Goal: Task Accomplishment & Management: Complete application form

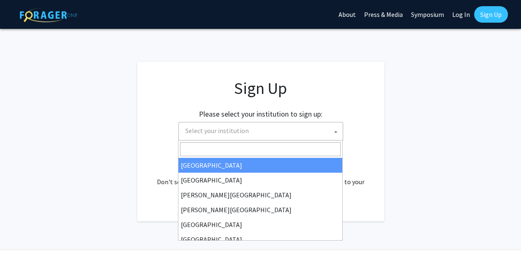
click at [195, 132] on span "Select your institution" at bounding box center [216, 130] width 63 height 8
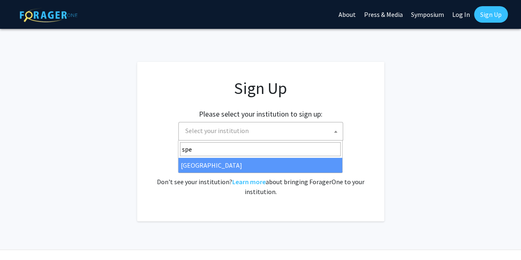
type input "spe"
select select "4"
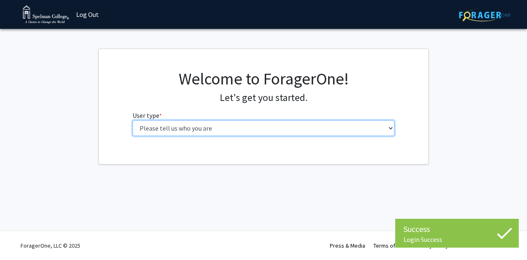
click at [252, 128] on select "Please tell us who you are Undergraduate Student Master's Student Doctoral Cand…" at bounding box center [264, 128] width 262 height 16
select select "2: masters"
click at [133, 120] on select "Please tell us who you are Undergraduate Student Master's Student Doctoral Cand…" at bounding box center [264, 128] width 262 height 16
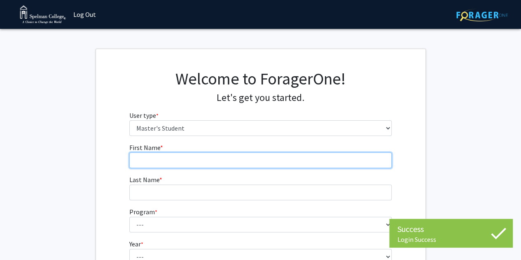
click at [276, 166] on input "First Name * required" at bounding box center [260, 160] width 262 height 16
type input "Victoria"
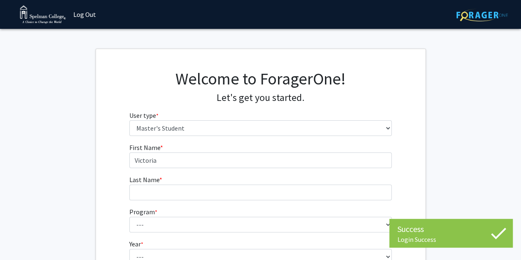
type input "[PERSON_NAME]"
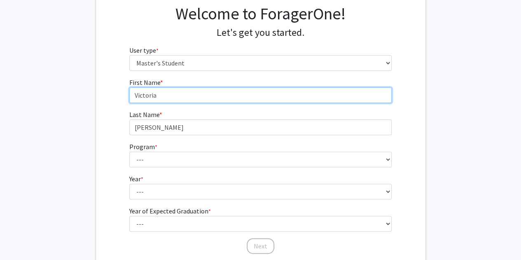
scroll to position [71, 0]
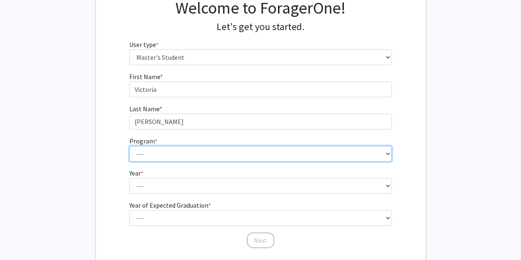
click at [206, 160] on select "---" at bounding box center [260, 154] width 262 height 16
click at [212, 159] on select "---" at bounding box center [260, 154] width 262 height 16
click at [215, 156] on select "---" at bounding box center [260, 154] width 262 height 16
click at [387, 154] on select "---" at bounding box center [260, 154] width 262 height 16
click at [388, 154] on select "---" at bounding box center [260, 154] width 262 height 16
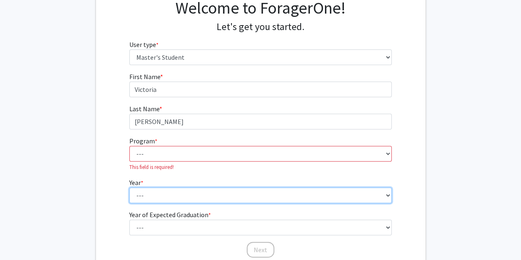
click at [337, 182] on fg-select "Year * required --- First Year Second Year" at bounding box center [260, 190] width 262 height 26
select select "2: second_year"
click at [129, 187] on select "--- First Year Second Year" at bounding box center [260, 195] width 262 height 16
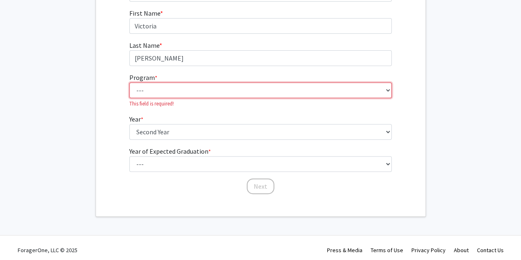
click at [388, 87] on select "---" at bounding box center [260, 90] width 262 height 16
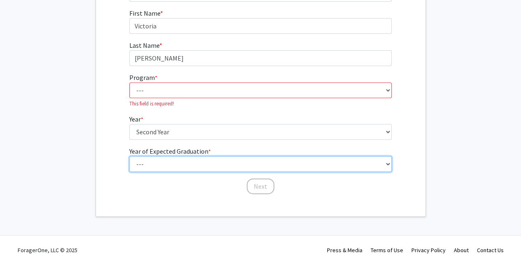
click at [340, 160] on select "--- 2025 2026 2027 2028 2029 2030 2031 2032 2033 2034" at bounding box center [260, 164] width 262 height 16
select select "4: 2028"
click at [129, 156] on select "--- 2025 2026 2027 2028 2029 2030 2031 2032 2033 2034" at bounding box center [260, 164] width 262 height 16
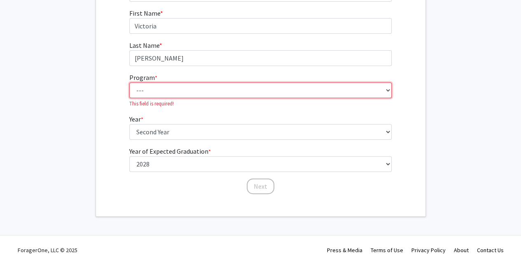
click at [310, 88] on select "---" at bounding box center [260, 90] width 262 height 16
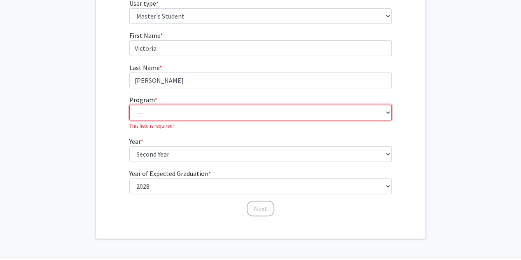
scroll to position [138, 0]
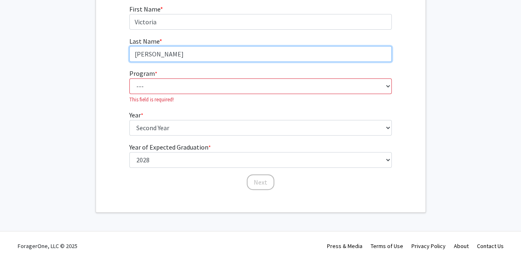
click at [210, 59] on input "[PERSON_NAME]" at bounding box center [260, 54] width 262 height 16
type input "[PERSON_NAME]"
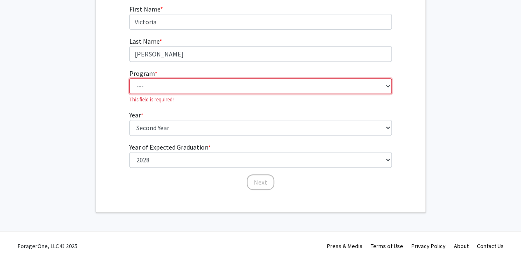
click at [156, 89] on select "---" at bounding box center [260, 86] width 262 height 16
click at [181, 85] on select "---" at bounding box center [260, 86] width 262 height 16
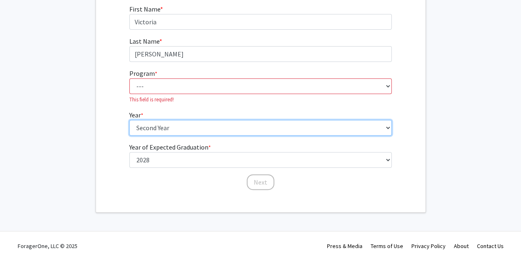
click at [180, 126] on select "--- First Year Second Year" at bounding box center [260, 128] width 262 height 16
click at [129, 120] on select "--- First Year Second Year" at bounding box center [260, 128] width 262 height 16
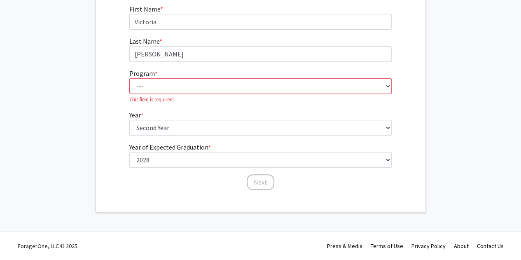
click at [221, 77] on fg-select "Program * required --- This field is required!" at bounding box center [260, 85] width 262 height 35
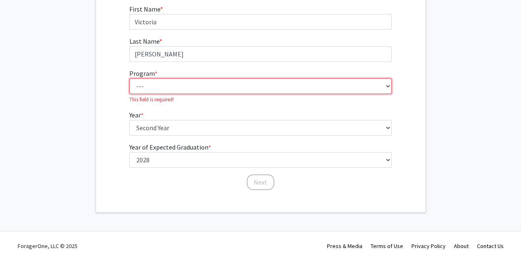
click at [235, 83] on select "---" at bounding box center [260, 86] width 262 height 16
click at [166, 83] on select "---" at bounding box center [260, 86] width 262 height 16
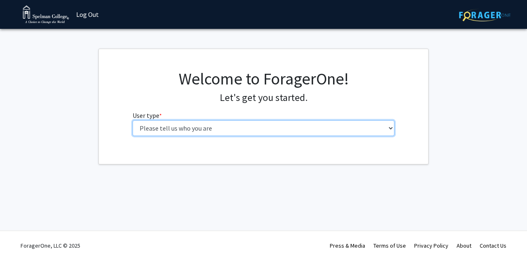
click at [169, 133] on select "Please tell us who you are Undergraduate Student Master's Student Doctoral Cand…" at bounding box center [264, 128] width 262 height 16
select select "1: undergrad"
click at [133, 120] on select "Please tell us who you are Undergraduate Student Master's Student Doctoral Cand…" at bounding box center [264, 128] width 262 height 16
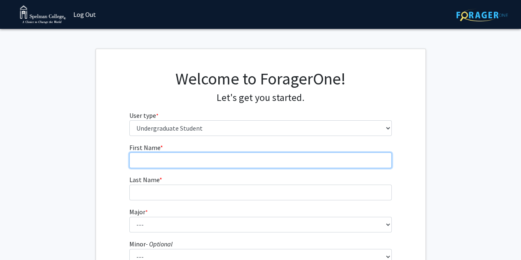
click at [182, 158] on input "First Name * required" at bounding box center [260, 160] width 262 height 16
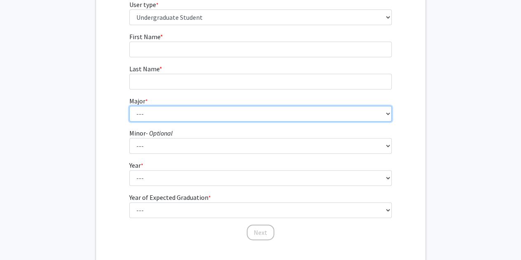
click at [178, 115] on select "--- Art Art History Biochemistry Biology Chemistry Comparative Women’s Studies …" at bounding box center [260, 114] width 262 height 16
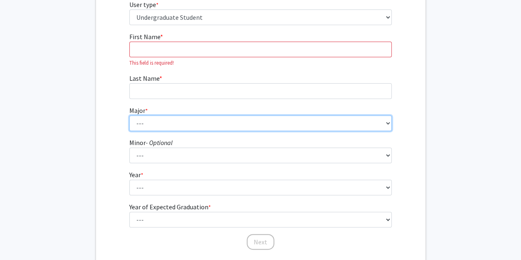
select select "18: 264"
click at [173, 124] on select "--- Art Art History Biochemistry Biology Chemistry Comparative Women’s Studies …" at bounding box center [260, 123] width 262 height 16
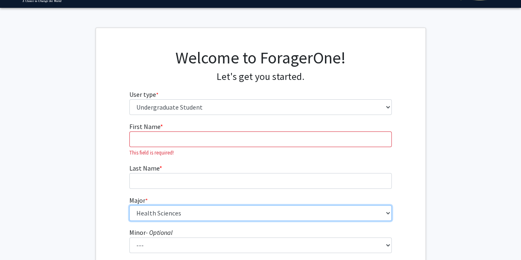
scroll to position [21, 0]
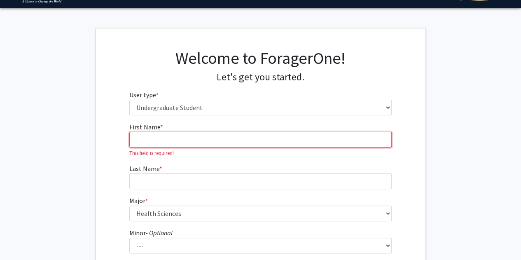
click at [171, 139] on input "First Name * required" at bounding box center [260, 140] width 262 height 16
type input "Victoria"
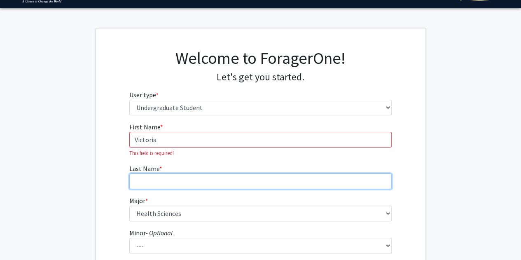
type input "[PERSON_NAME]"
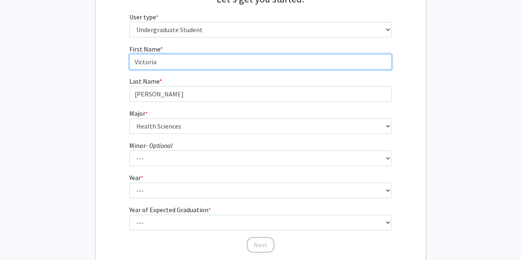
scroll to position [100, 0]
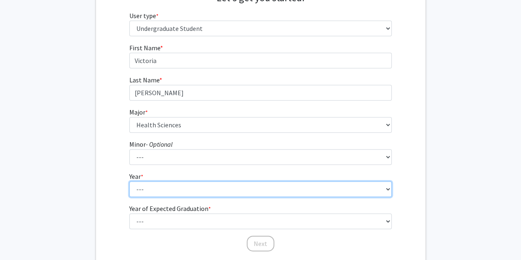
click at [171, 184] on select "--- First-year Sophomore Junior Senior Postbaccalaureate Certificate" at bounding box center [260, 189] width 262 height 16
select select "2: sophomore"
click at [129, 181] on select "--- First-year Sophomore Junior Senior Postbaccalaureate Certificate" at bounding box center [260, 189] width 262 height 16
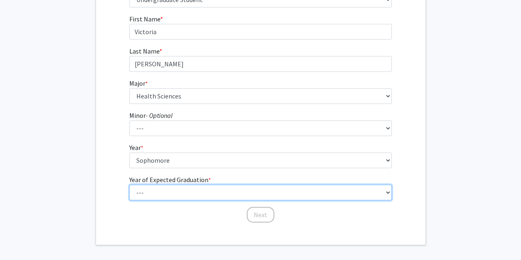
click at [169, 191] on select "--- 2025 2026 2027 2028 2029 2030 2031 2032 2033 2034" at bounding box center [260, 192] width 262 height 16
select select "4: 2028"
click at [129, 184] on select "--- 2025 2026 2027 2028 2029 2030 2031 2032 2033 2034" at bounding box center [260, 192] width 262 height 16
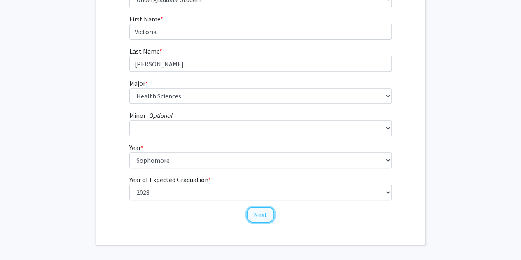
click at [249, 214] on button "Next" at bounding box center [261, 215] width 28 height 16
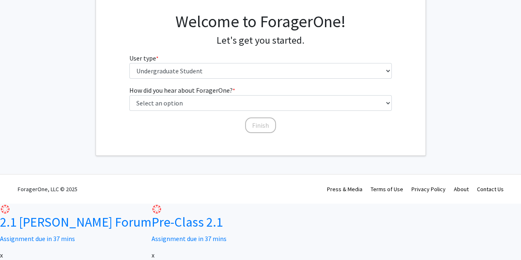
scroll to position [0, 0]
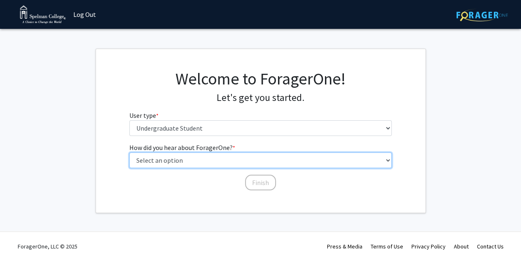
click at [264, 161] on select "Select an option Peer/student recommendation Faculty/staff recommendation Unive…" at bounding box center [260, 160] width 262 height 16
click at [129, 152] on select "Select an option Peer/student recommendation Faculty/staff recommendation Unive…" at bounding box center [260, 160] width 262 height 16
click at [247, 158] on select "Select an option Peer/student recommendation Faculty/staff recommendation Unive…" at bounding box center [260, 160] width 262 height 16
select select "2: faculty_recommendation"
click at [129, 152] on select "Select an option Peer/student recommendation Faculty/staff recommendation Unive…" at bounding box center [260, 160] width 262 height 16
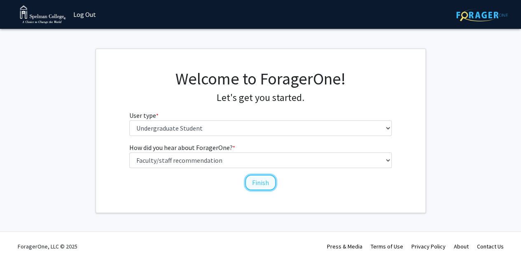
click at [266, 177] on button "Finish" at bounding box center [260, 183] width 31 height 16
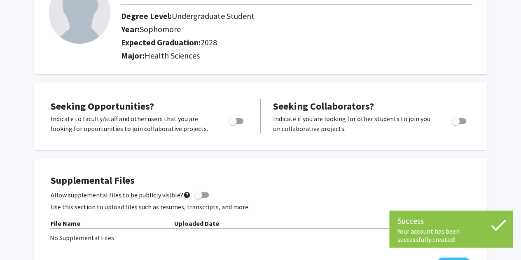
scroll to position [143, 0]
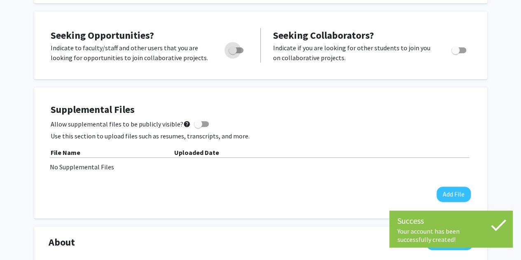
click at [235, 51] on span "Toggle" at bounding box center [232, 50] width 8 height 8
click at [233, 53] on input "Are you actively seeking opportunities?" at bounding box center [232, 53] width 0 height 0
checkbox input "true"
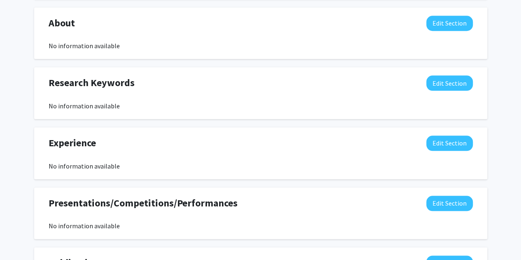
scroll to position [363, 0]
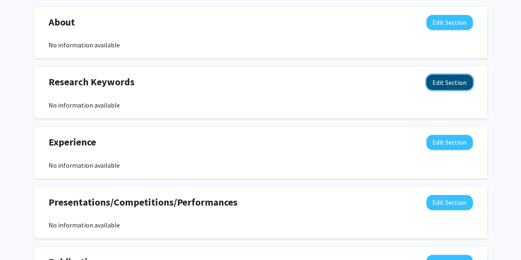
click at [438, 79] on button "Edit Section" at bounding box center [449, 82] width 47 height 15
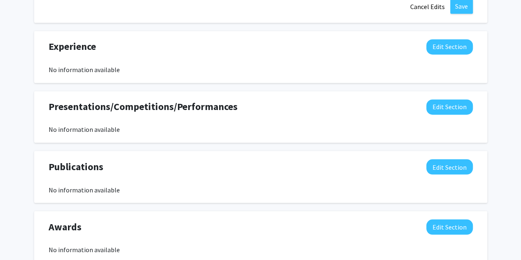
scroll to position [638, 0]
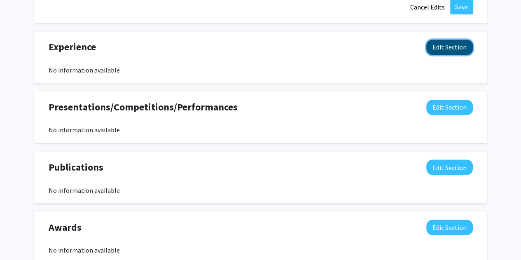
click at [453, 48] on button "Edit Section" at bounding box center [449, 47] width 47 height 15
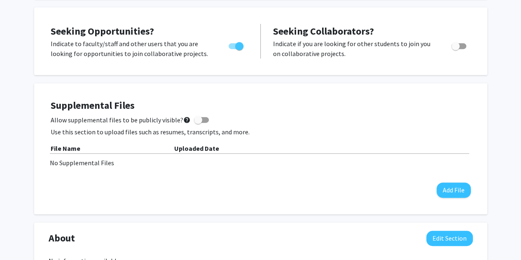
scroll to position [0, 0]
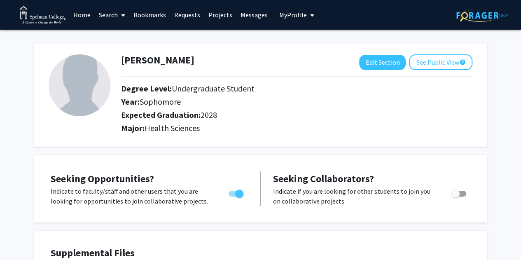
click at [219, 16] on link "Projects" at bounding box center [220, 14] width 32 height 29
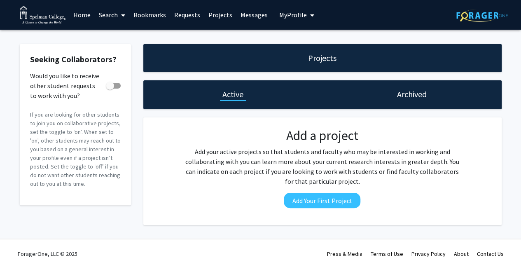
click at [106, 14] on link "Search" at bounding box center [112, 14] width 35 height 29
click at [118, 33] on span "Faculty/Staff" at bounding box center [125, 38] width 61 height 16
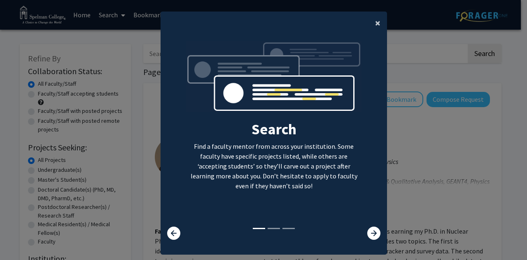
click at [375, 27] on span "×" at bounding box center [377, 22] width 5 height 13
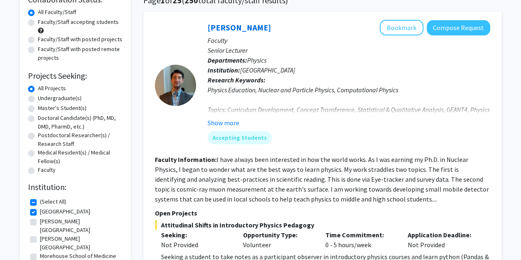
scroll to position [72, 0]
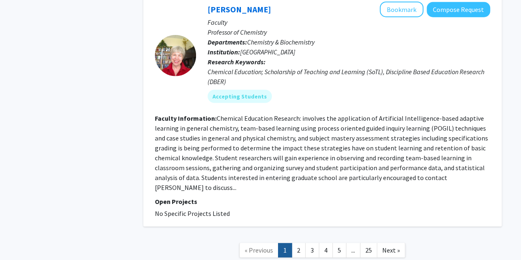
scroll to position [2638, 0]
click at [295, 242] on link "2" at bounding box center [298, 249] width 14 height 14
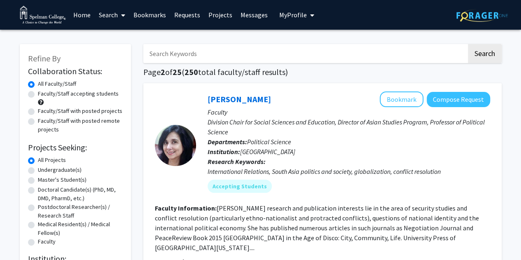
click at [293, 49] on input "Search Keywords" at bounding box center [304, 53] width 323 height 19
type input "skin"
click at [468, 44] on button "Search" at bounding box center [485, 53] width 34 height 19
checkbox input "false"
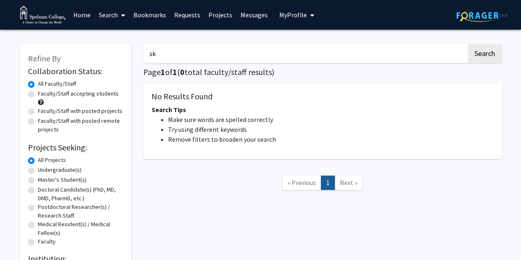
type input "s"
click at [468, 44] on button "Search" at bounding box center [485, 53] width 34 height 19
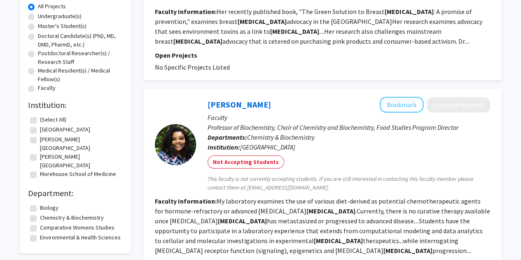
scroll to position [158, 0]
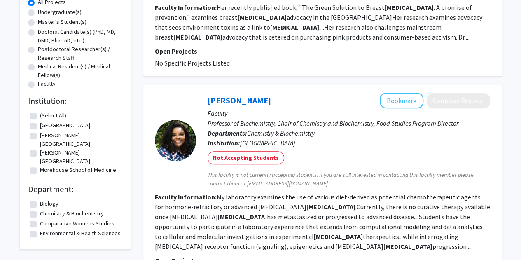
click at [251, 114] on p "Faculty" at bounding box center [348, 113] width 282 height 10
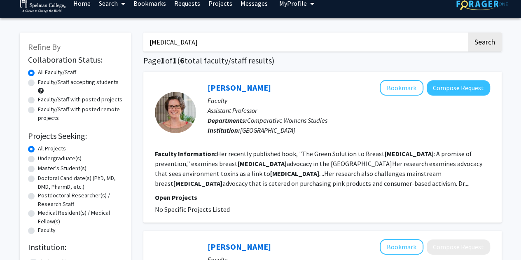
scroll to position [0, 0]
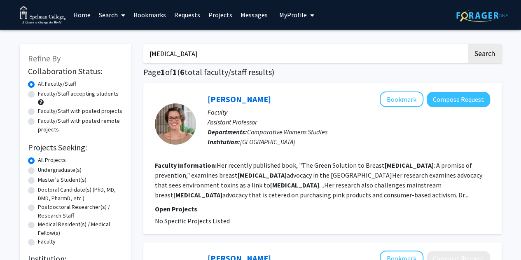
type input "skin"
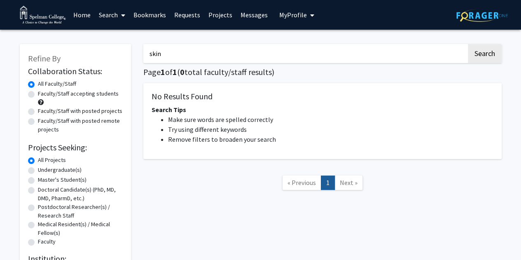
checkbox input "true"
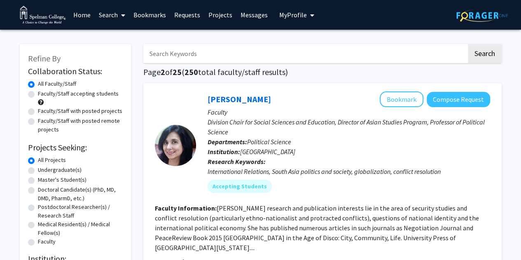
click at [300, 14] on span "My Profile" at bounding box center [293, 15] width 28 height 8
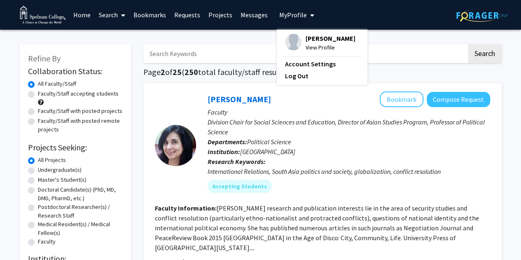
click at [300, 48] on div "[PERSON_NAME] View Profile" at bounding box center [320, 43] width 70 height 18
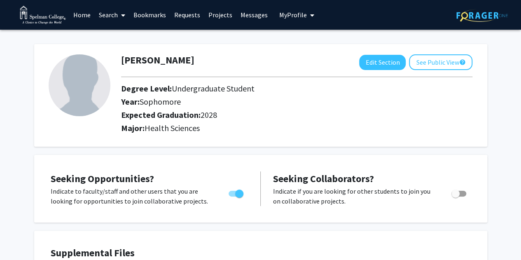
click at [296, 14] on span "My Profile" at bounding box center [293, 15] width 28 height 8
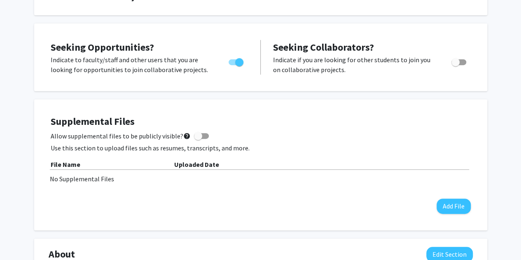
scroll to position [140, 0]
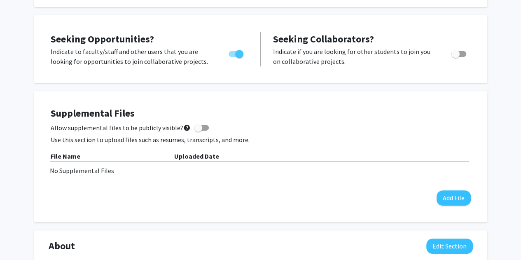
click at [109, 151] on div "File Name" at bounding box center [112, 156] width 123 height 10
click at [90, 157] on div "File Name" at bounding box center [112, 156] width 123 height 10
click at [70, 153] on b "File Name" at bounding box center [66, 156] width 30 height 8
click at [70, 154] on b "File Name" at bounding box center [66, 156] width 30 height 8
